Goal: Navigation & Orientation: Understand site structure

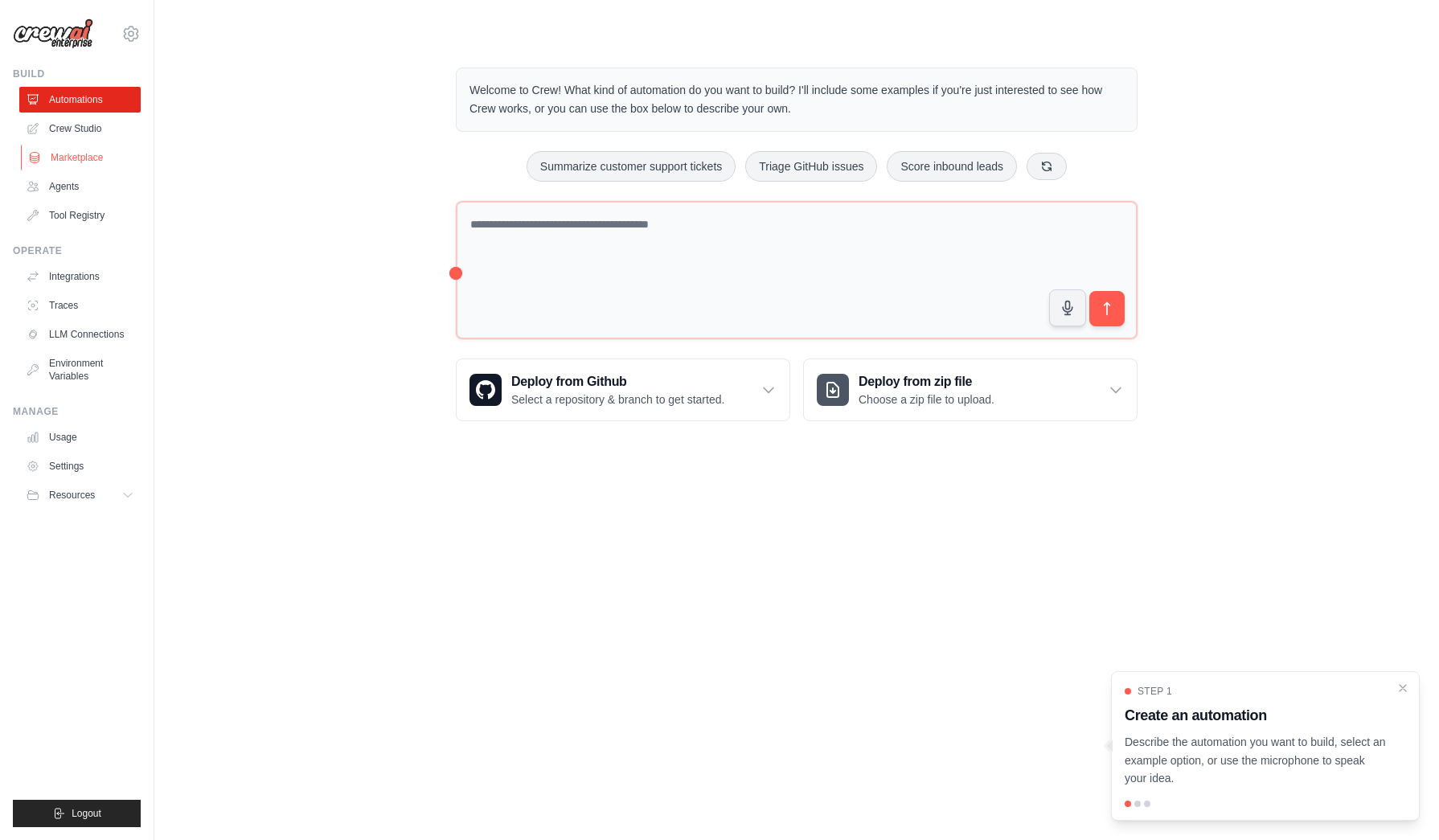
click at [90, 164] on link "Marketplace" at bounding box center [82, 157] width 121 height 26
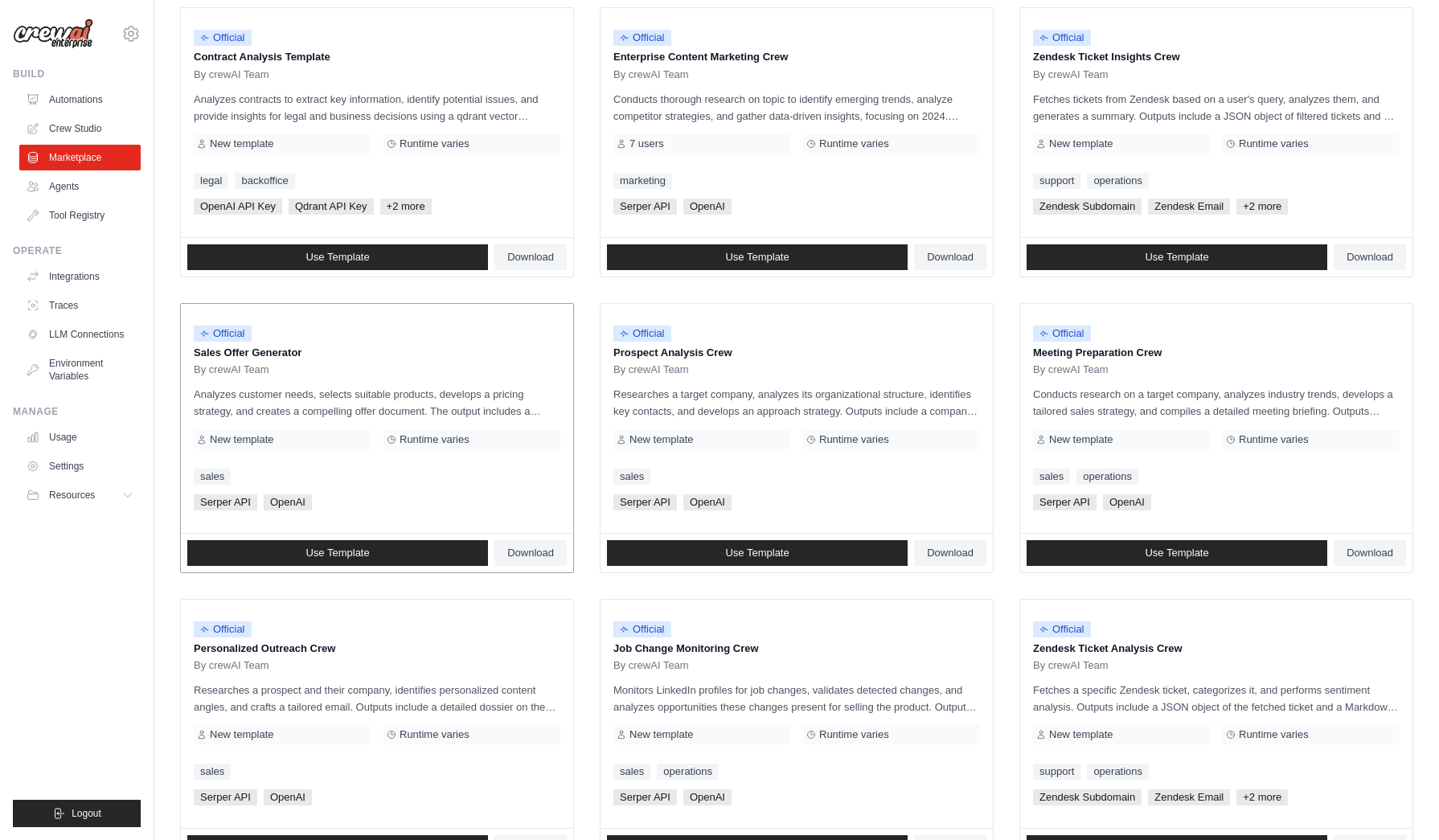
scroll to position [212, 0]
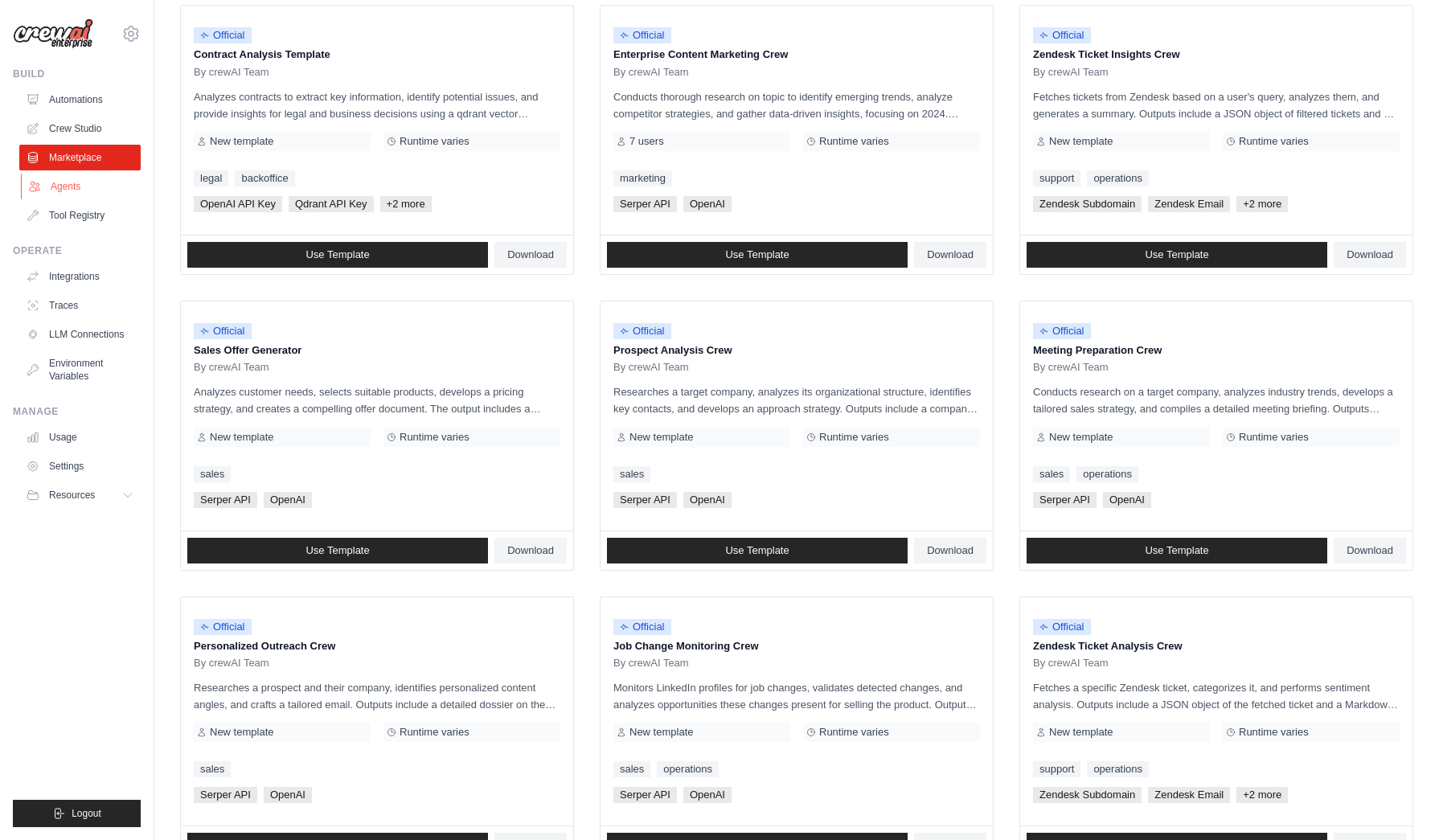
click at [63, 176] on link "Agents" at bounding box center [82, 186] width 121 height 26
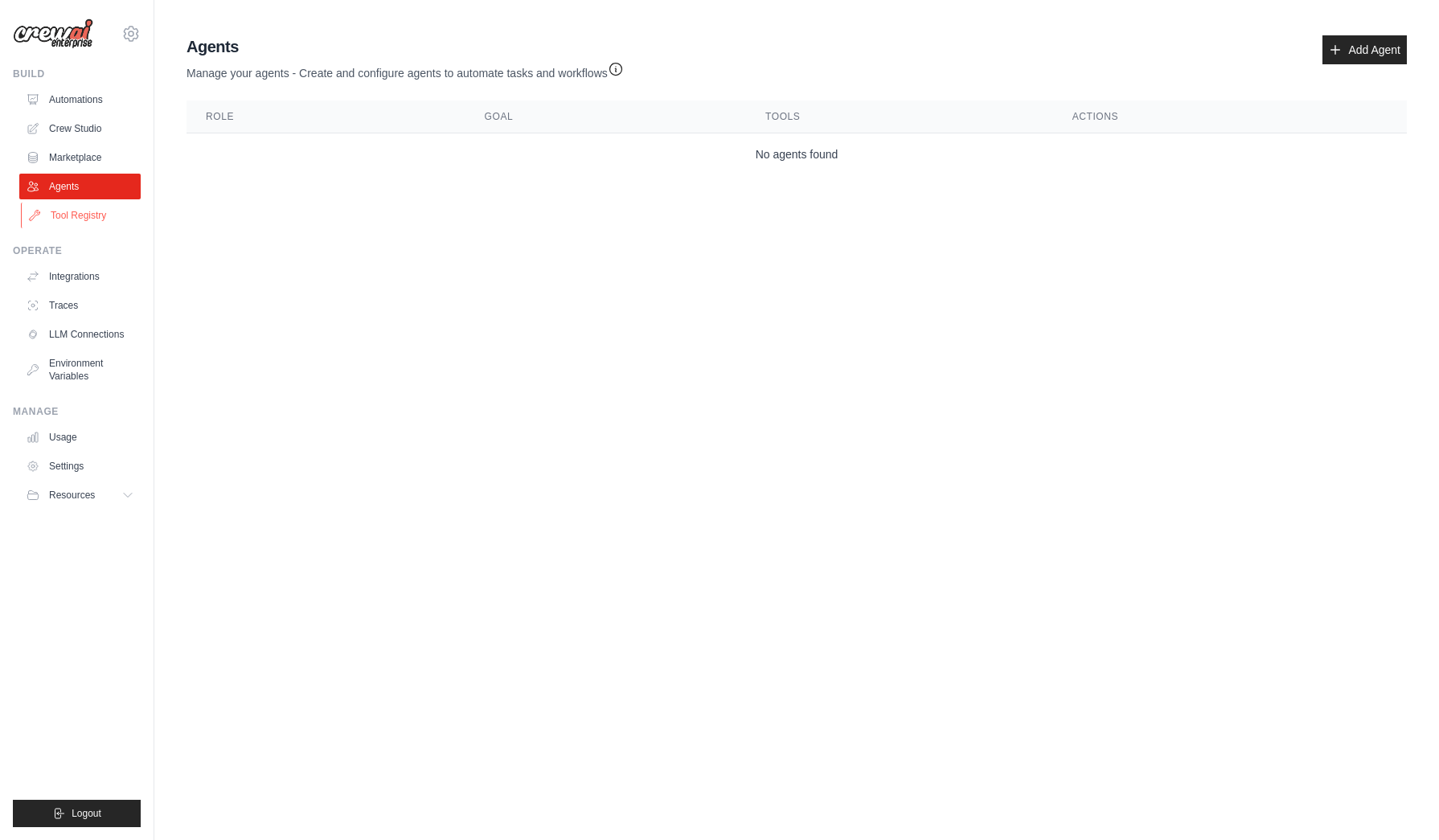
click at [107, 216] on link "Tool Registry" at bounding box center [82, 215] width 121 height 26
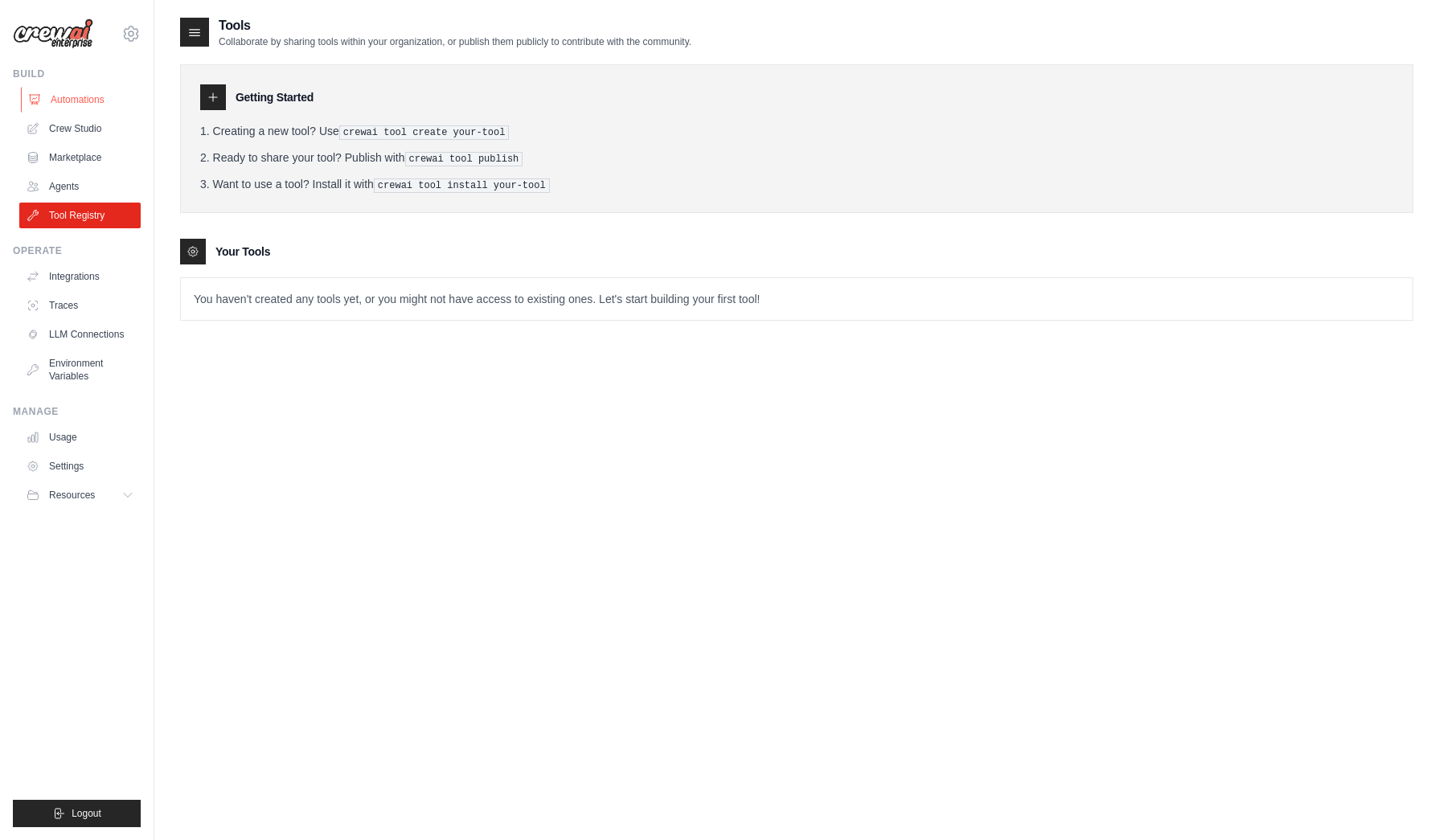
click at [88, 95] on link "Automations" at bounding box center [82, 99] width 121 height 26
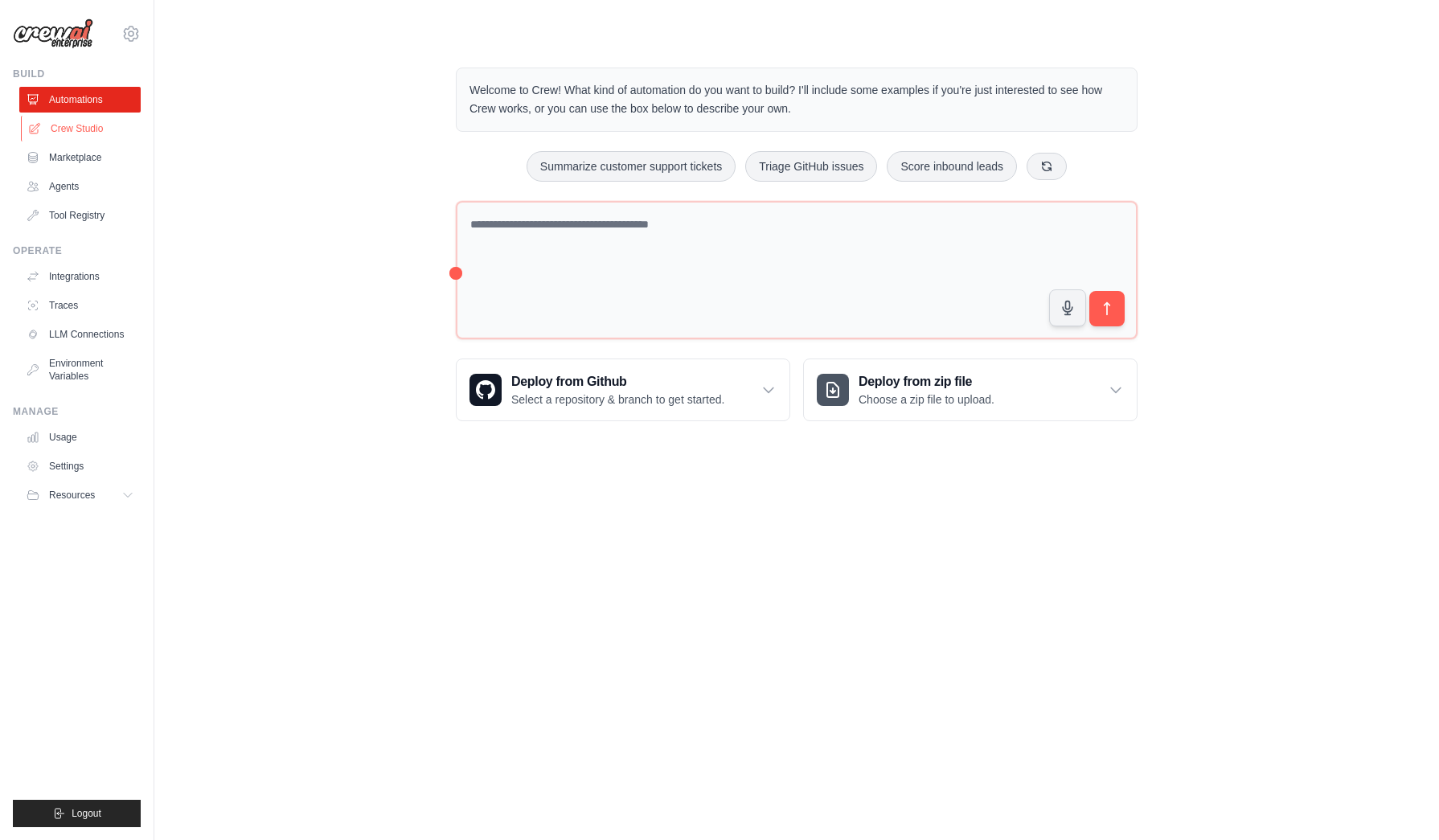
click at [89, 121] on link "Crew Studio" at bounding box center [82, 128] width 121 height 26
